Goal: Information Seeking & Learning: Check status

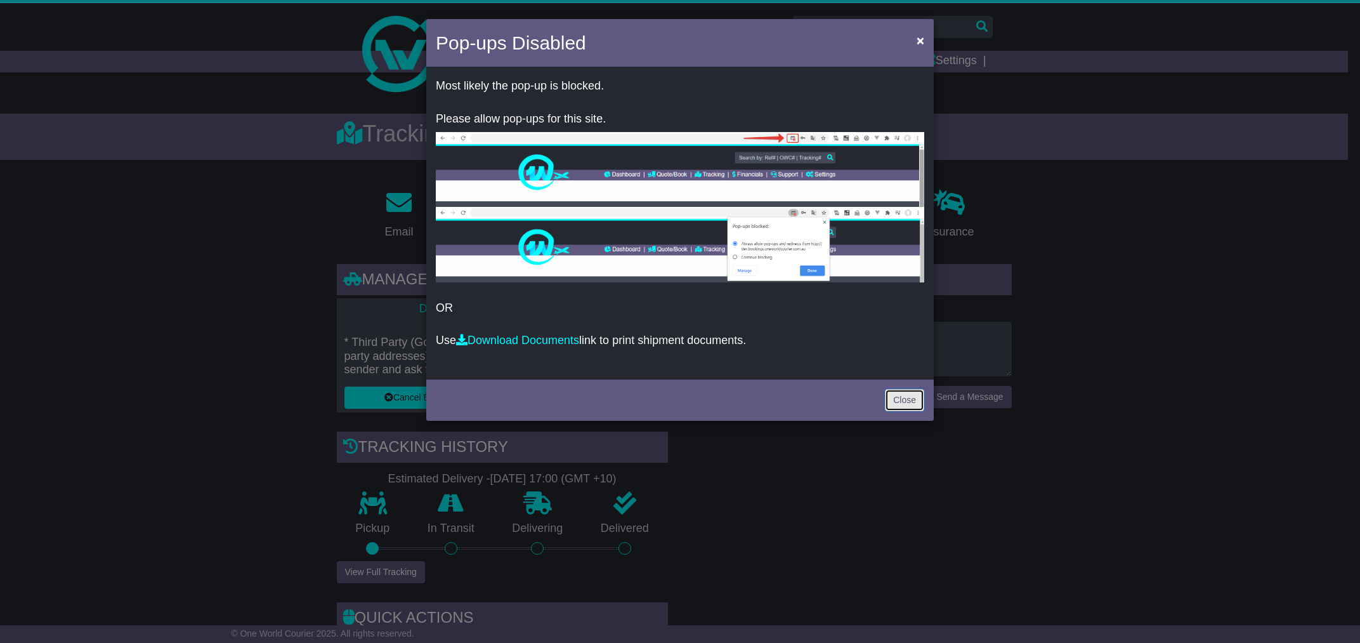
click at [902, 396] on link "Close" at bounding box center [904, 400] width 39 height 22
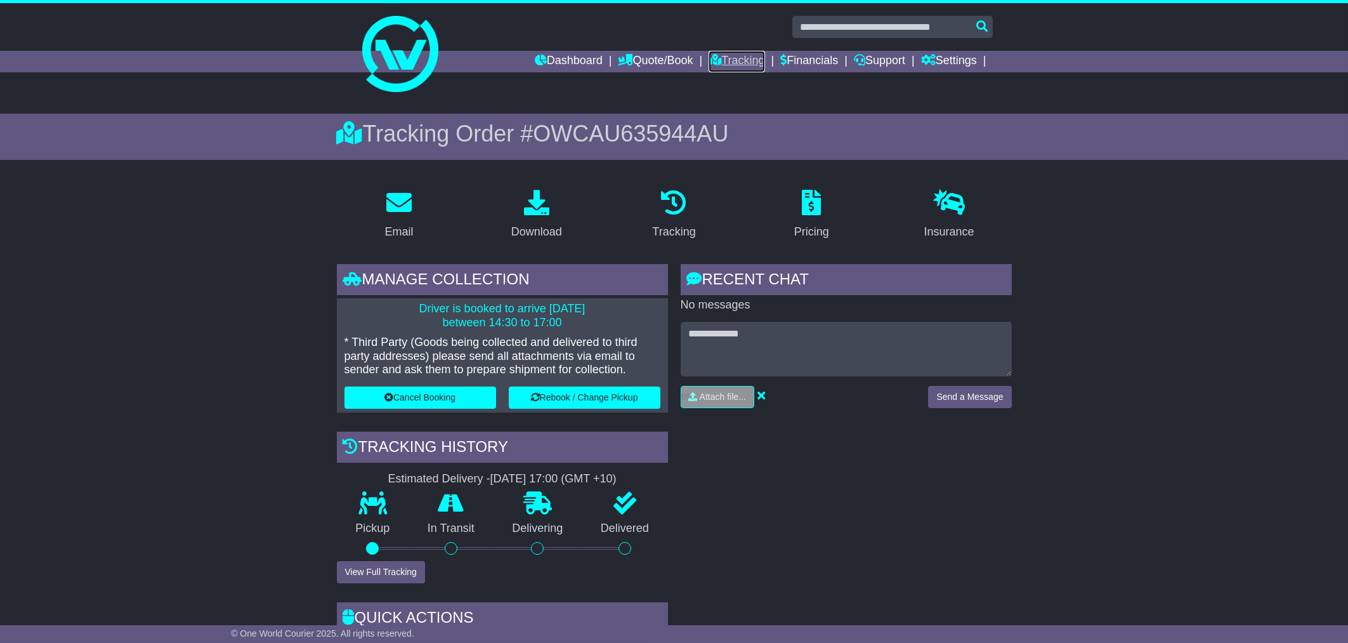
click at [758, 57] on link "Tracking" at bounding box center [737, 62] width 56 height 22
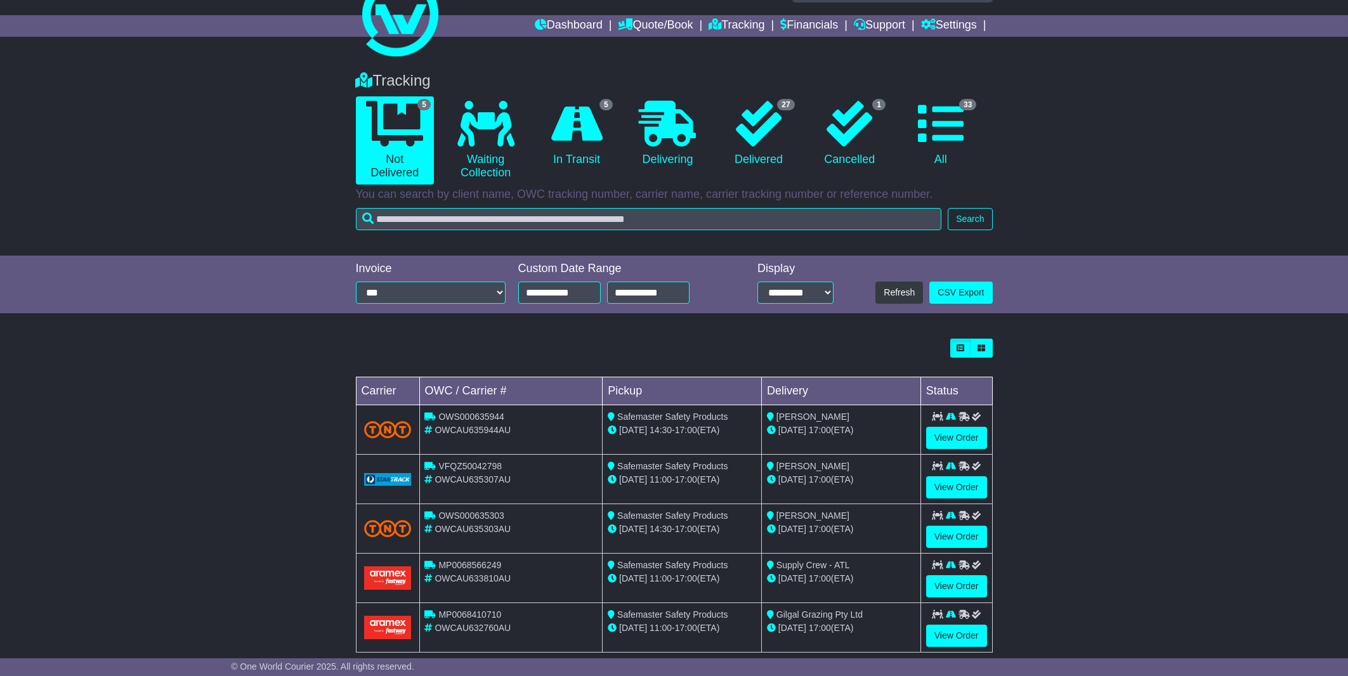
scroll to position [58, 0]
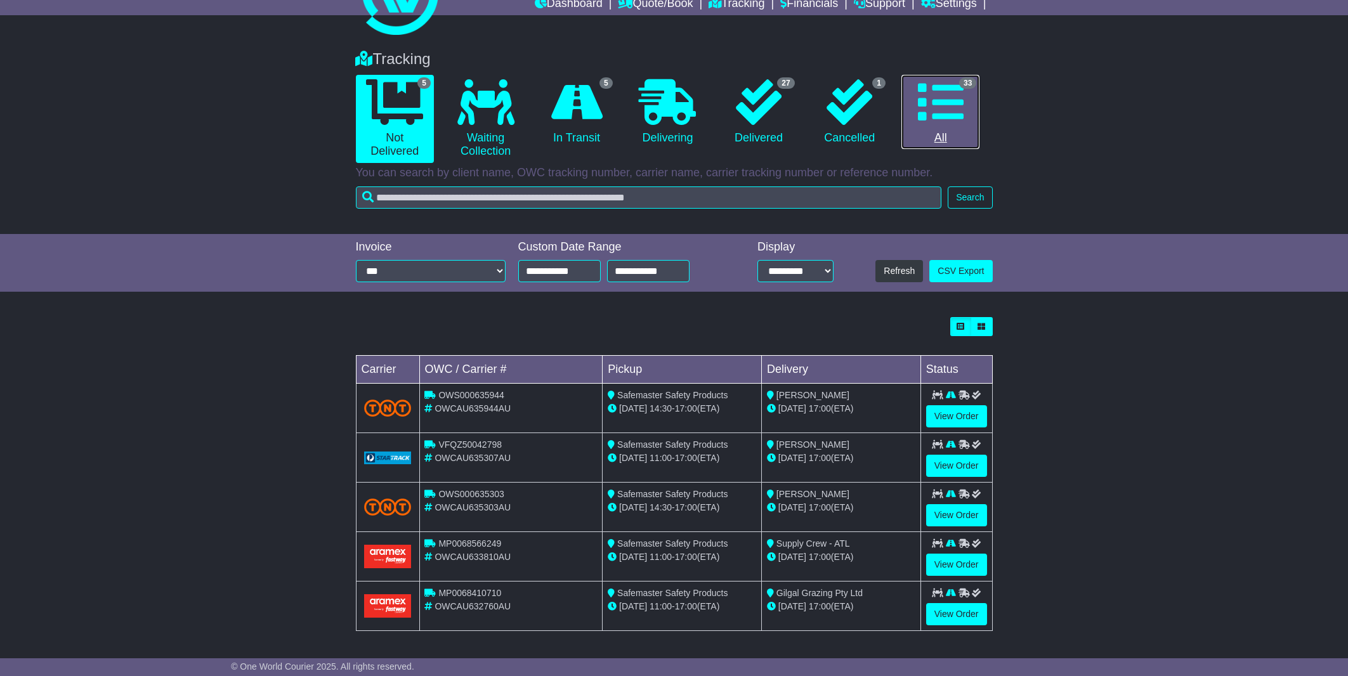
click at [945, 129] on link "33 All" at bounding box center [941, 112] width 78 height 75
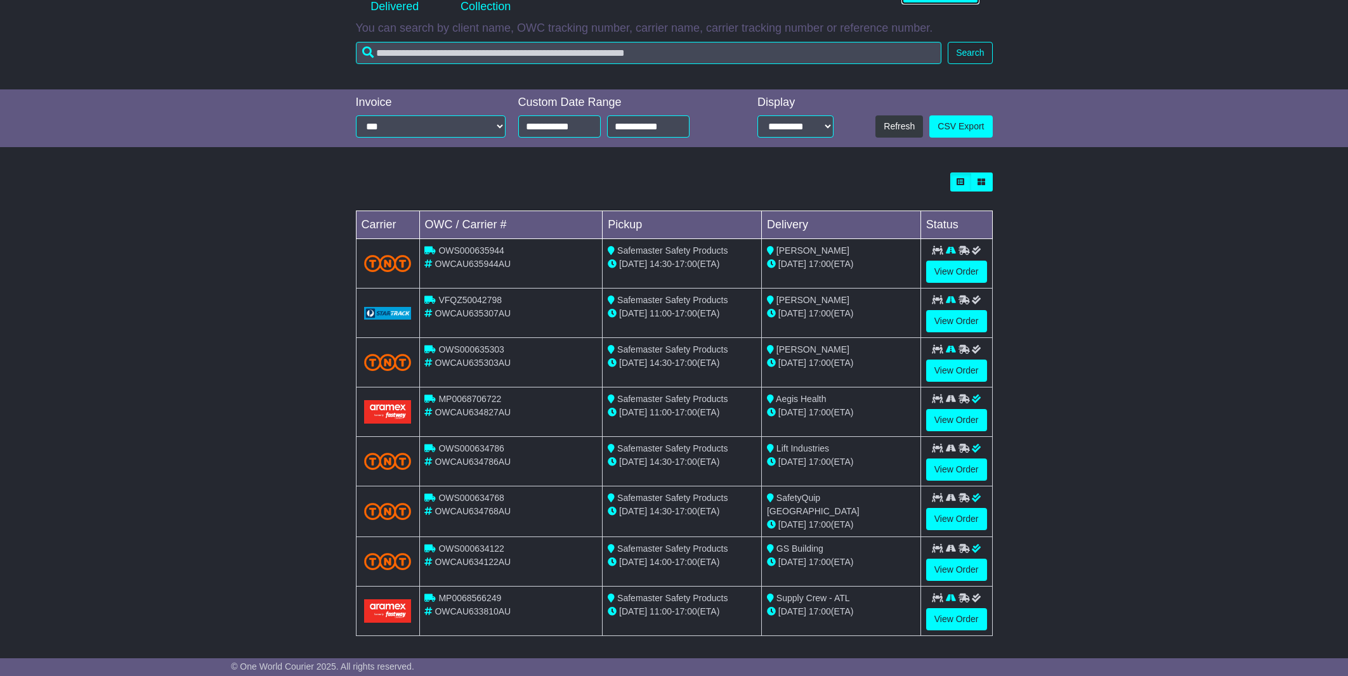
scroll to position [202, 0]
click at [966, 418] on link "View Order" at bounding box center [956, 420] width 61 height 22
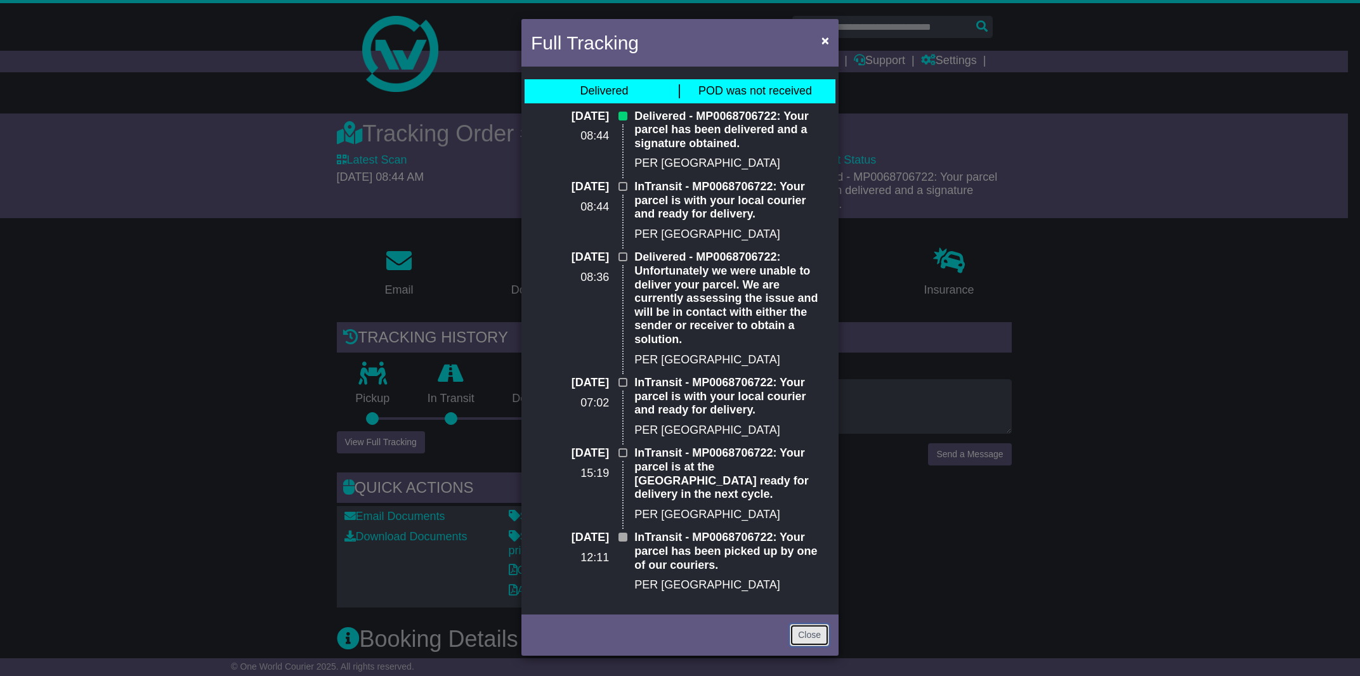
click at [813, 624] on link "Close" at bounding box center [809, 635] width 39 height 22
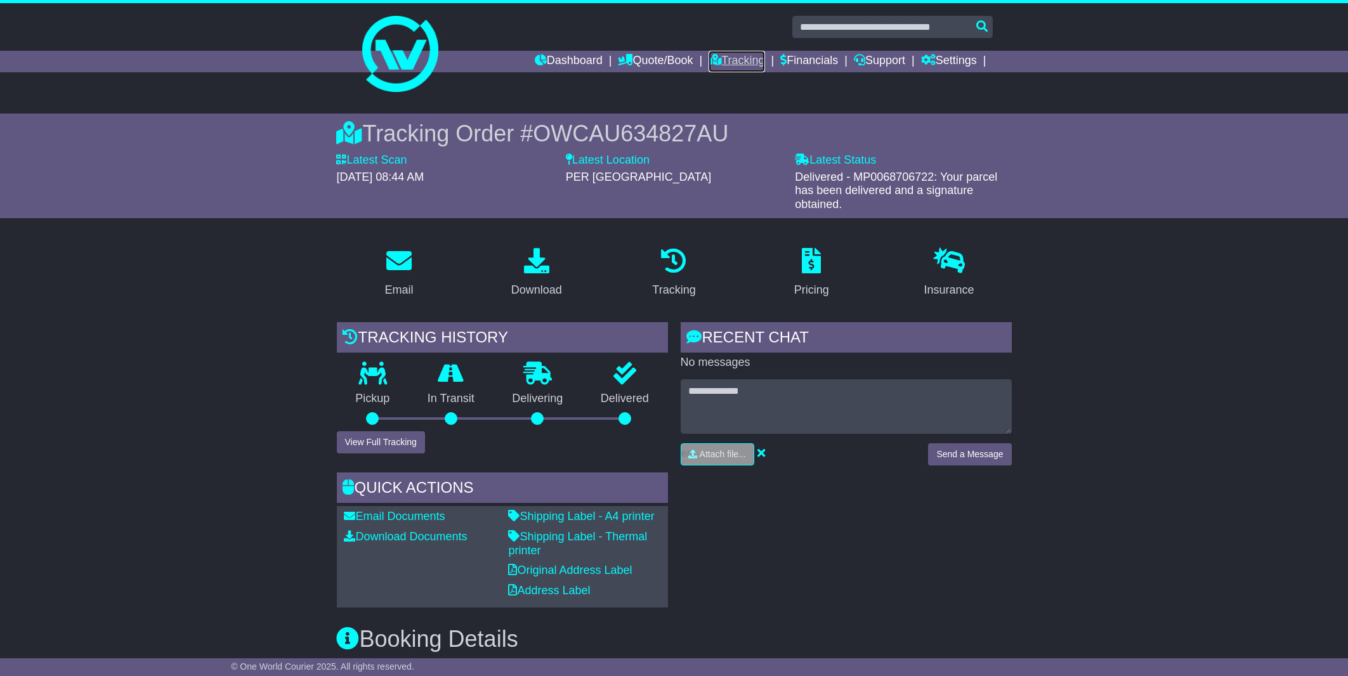
click at [751, 57] on link "Tracking" at bounding box center [737, 62] width 56 height 22
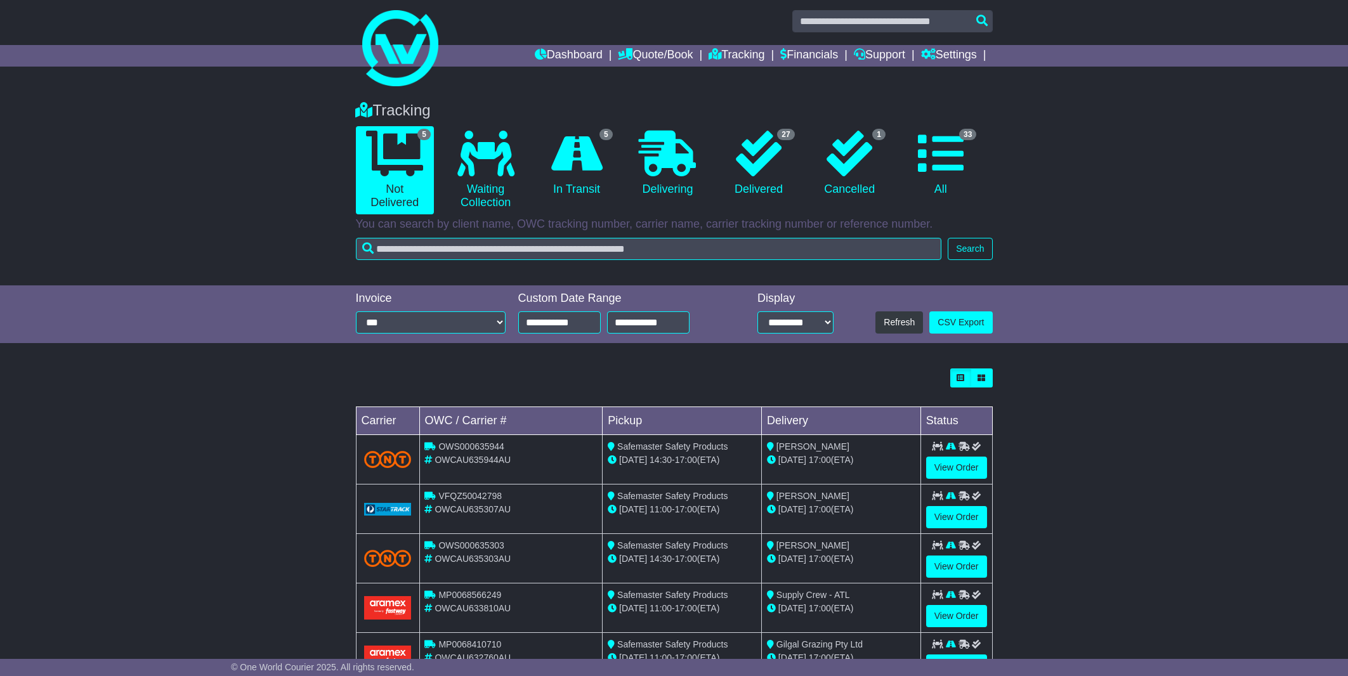
scroll to position [58, 0]
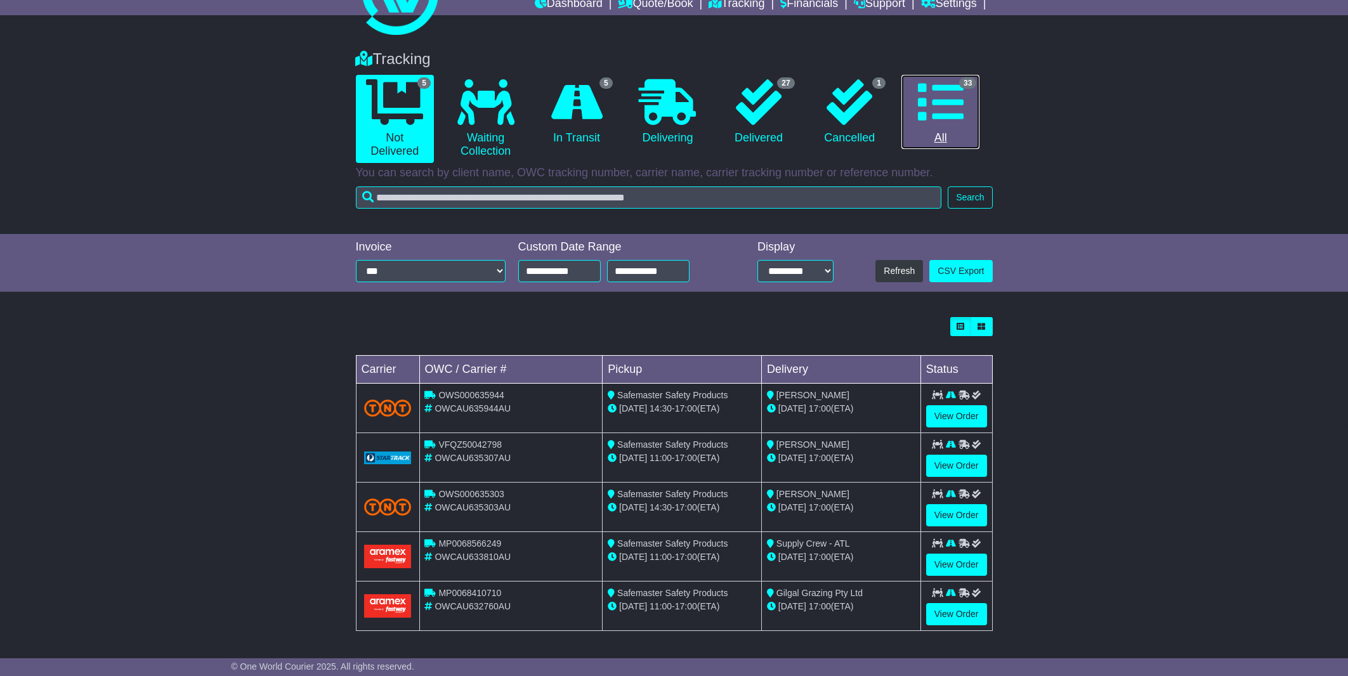
click at [951, 115] on icon at bounding box center [941, 102] width 46 height 46
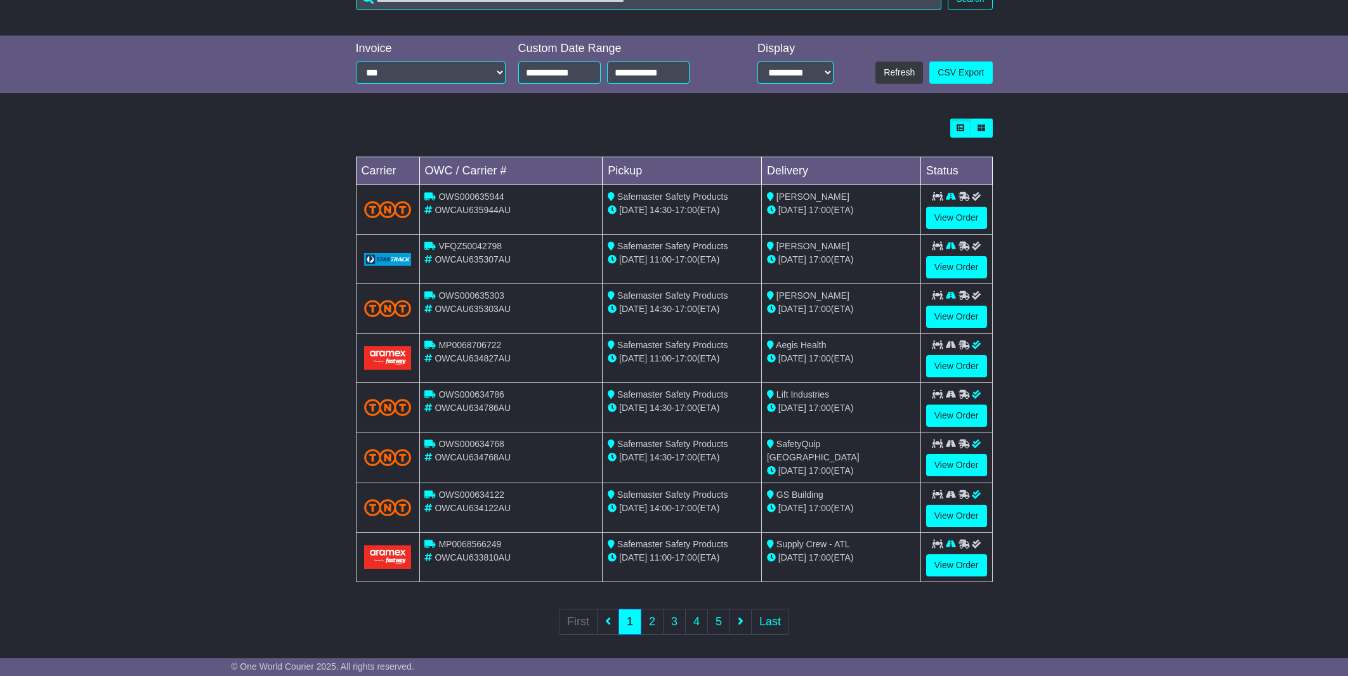
scroll to position [260, 0]
